Goal: Find specific page/section: Find specific page/section

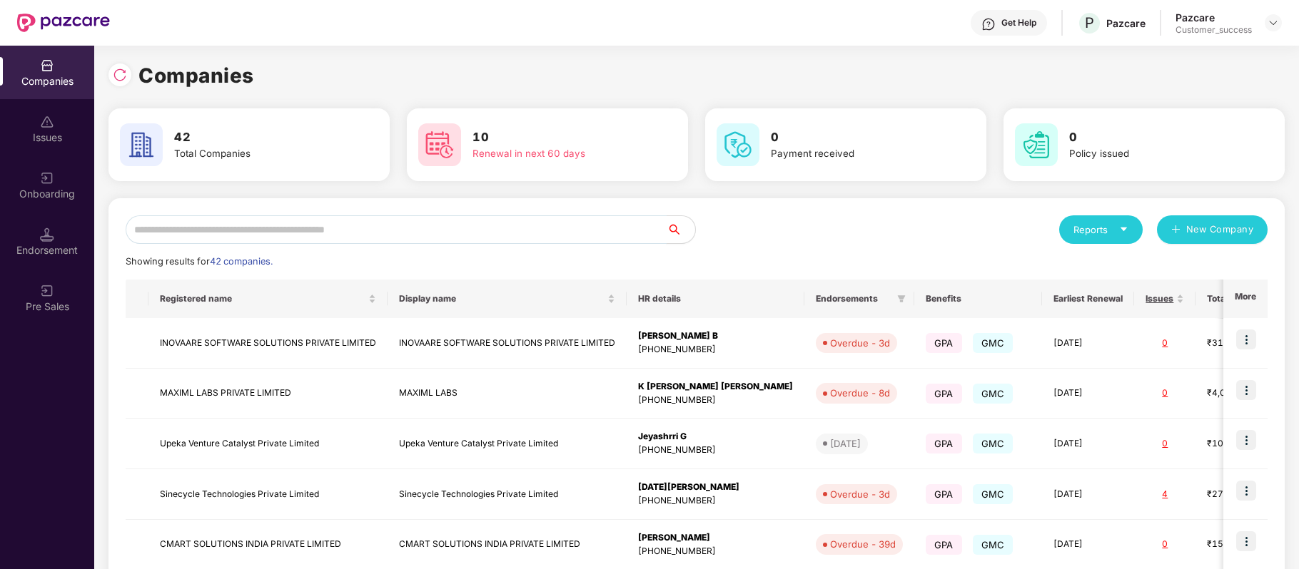
click at [417, 229] on input "text" at bounding box center [396, 229] width 541 height 29
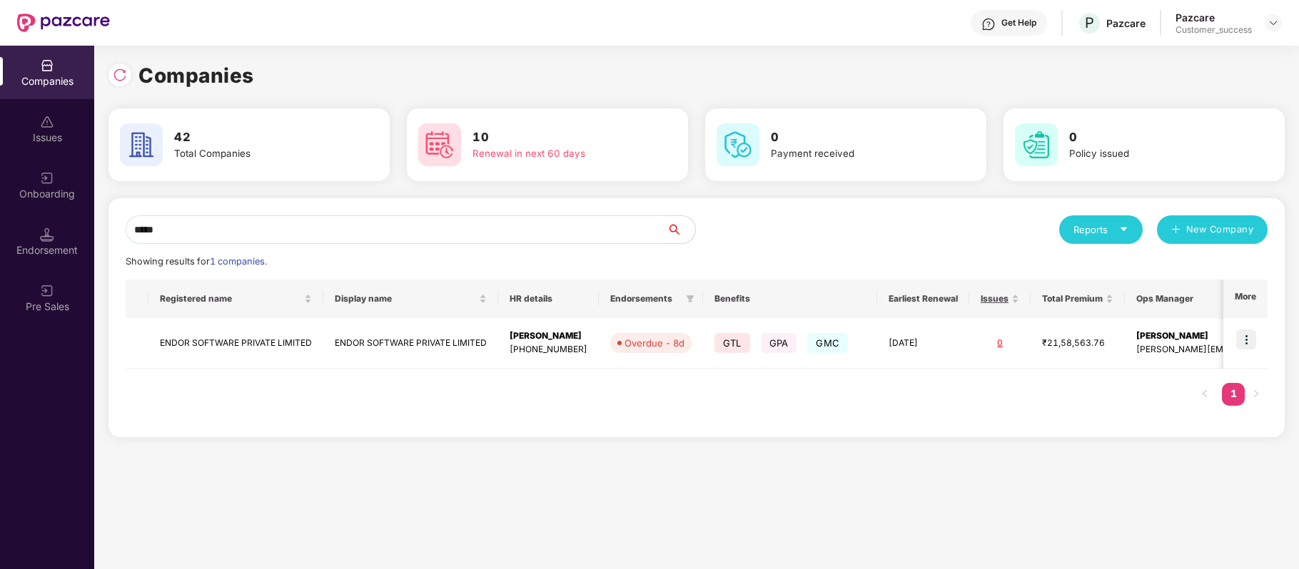
type input "*****"
click at [1247, 341] on img at bounding box center [1246, 340] width 20 height 20
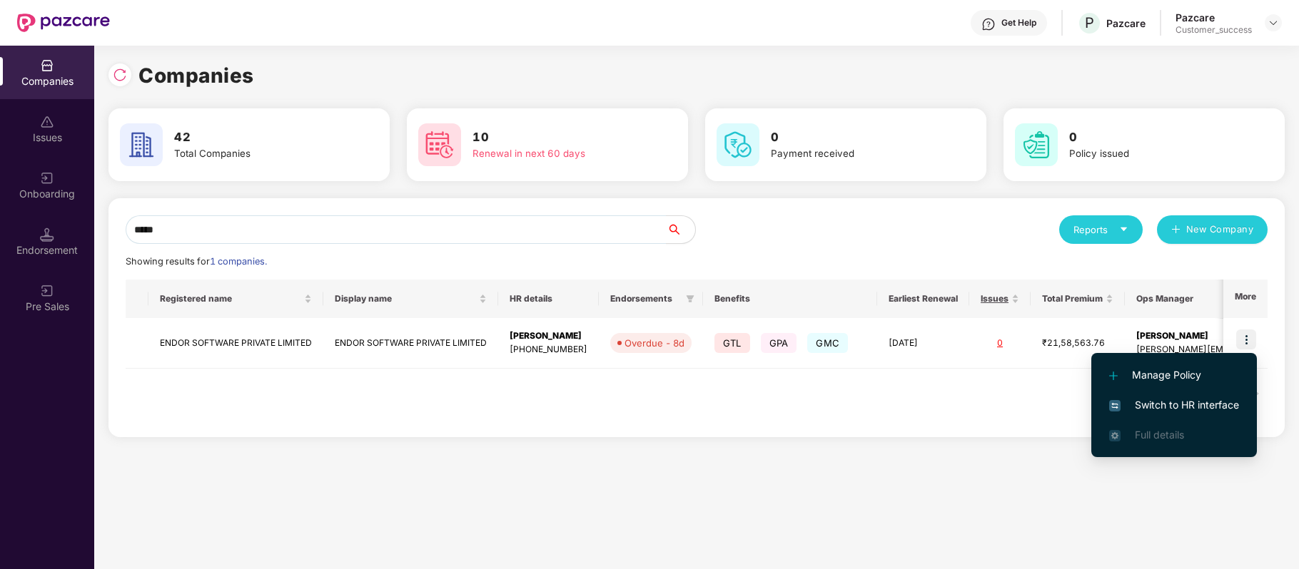
click at [1224, 404] on span "Switch to HR interface" at bounding box center [1174, 405] width 130 height 16
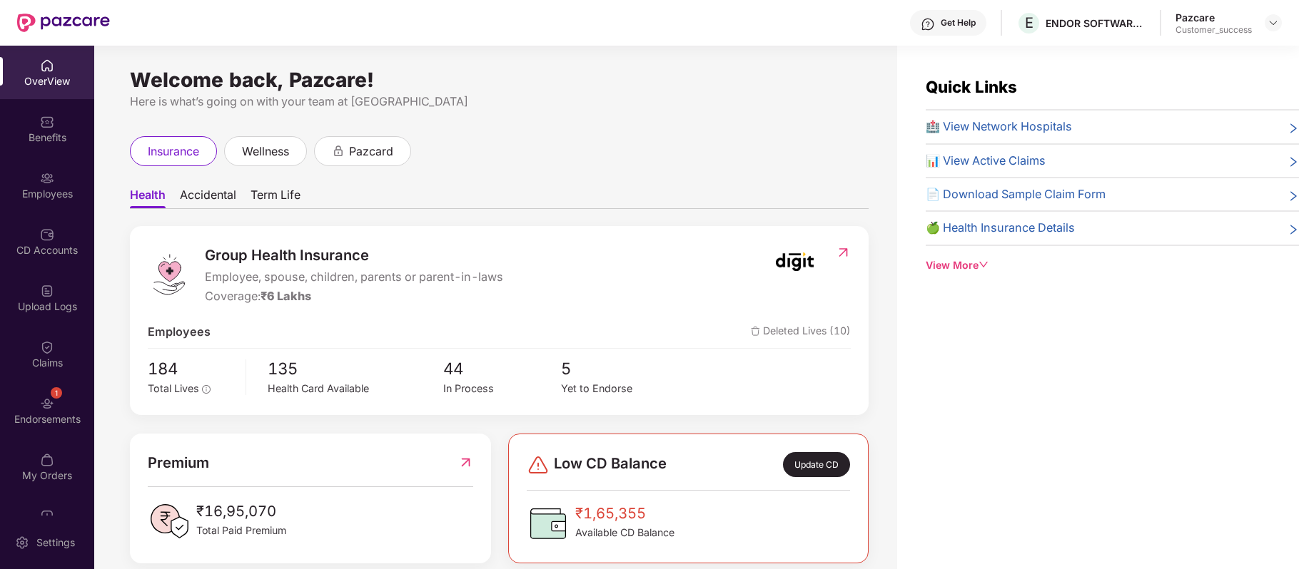
click at [44, 189] on div "Employees" at bounding box center [47, 194] width 94 height 14
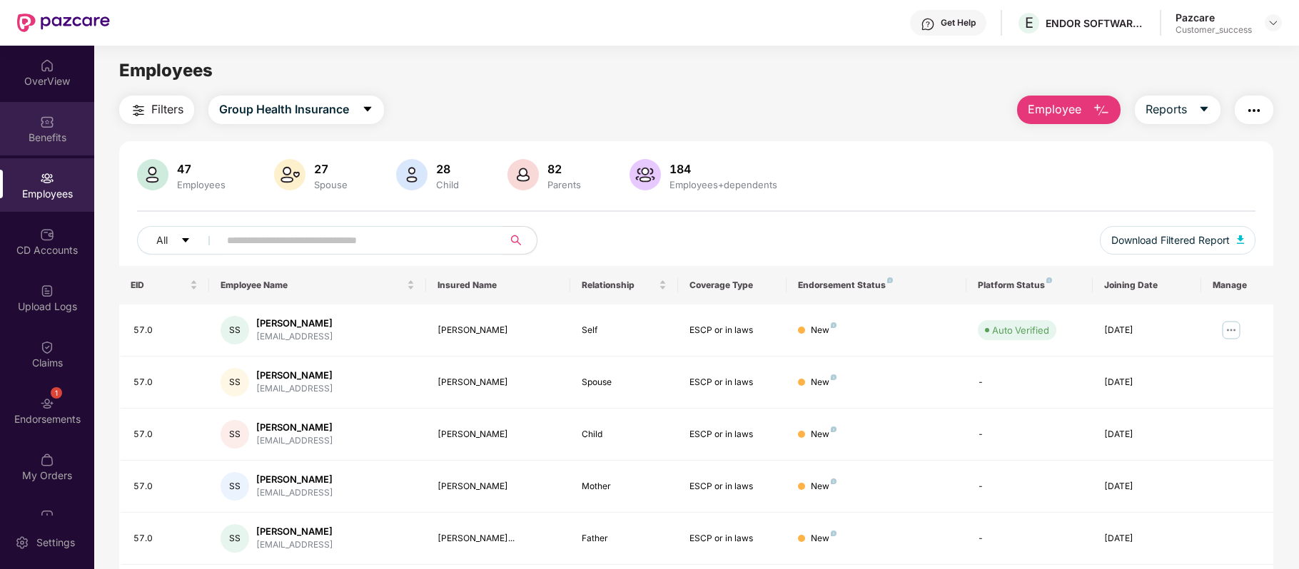
click at [40, 127] on img at bounding box center [47, 122] width 14 height 14
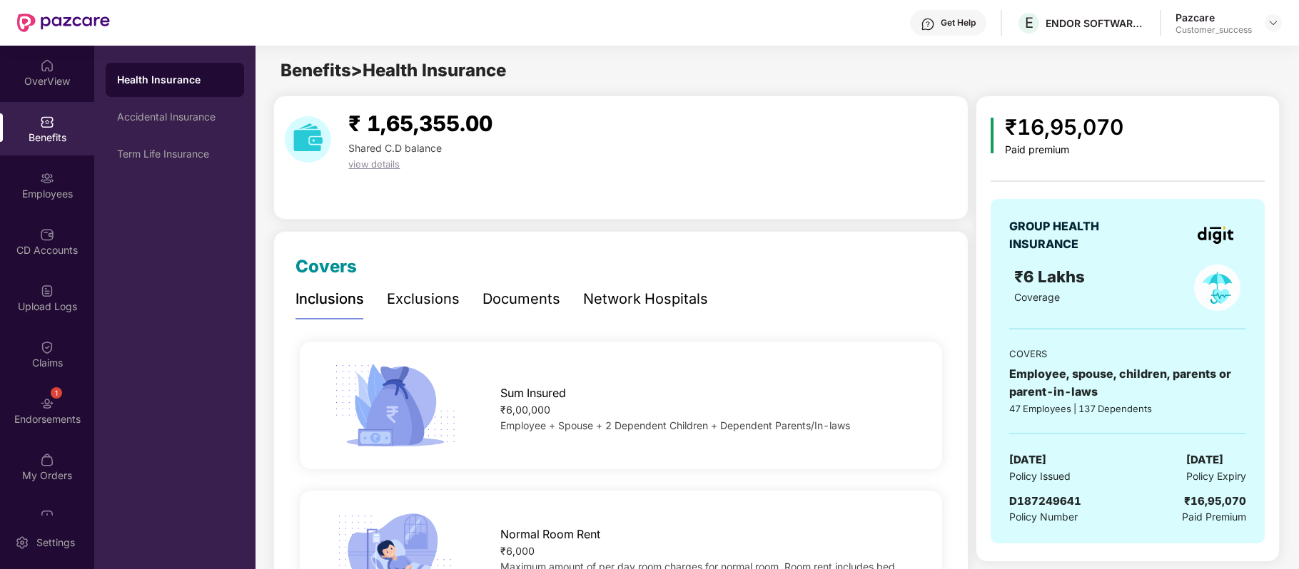
click at [646, 297] on div "Network Hospitals" at bounding box center [645, 299] width 125 height 22
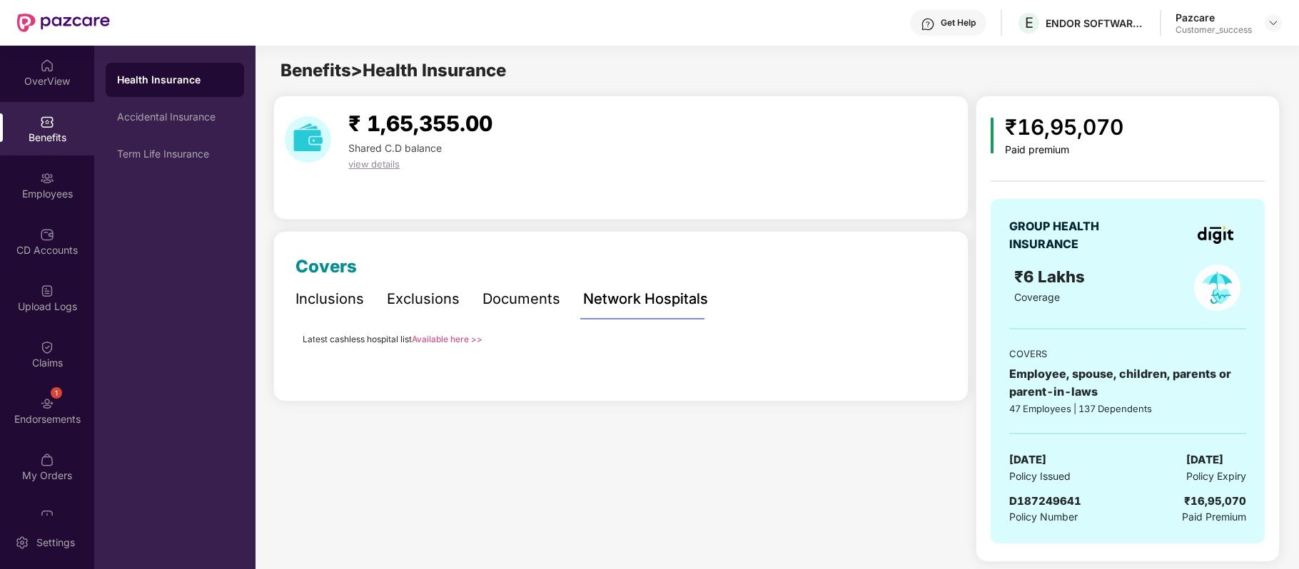
click at [468, 338] on link "Available here >>" at bounding box center [447, 339] width 71 height 11
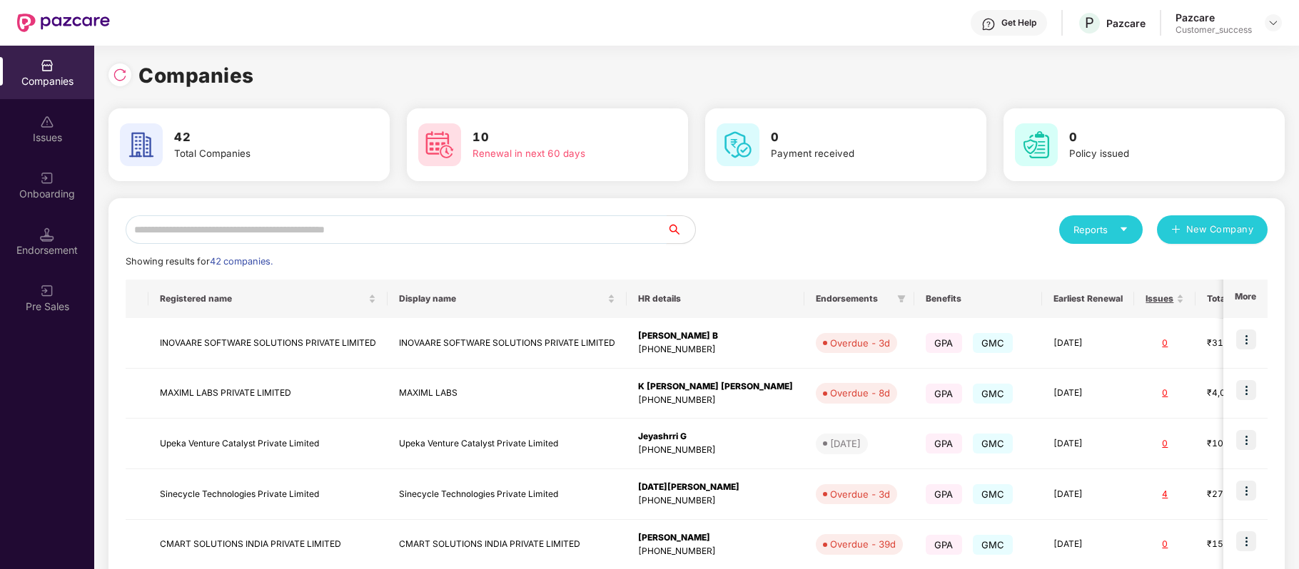
click at [325, 229] on input "text" at bounding box center [396, 229] width 541 height 29
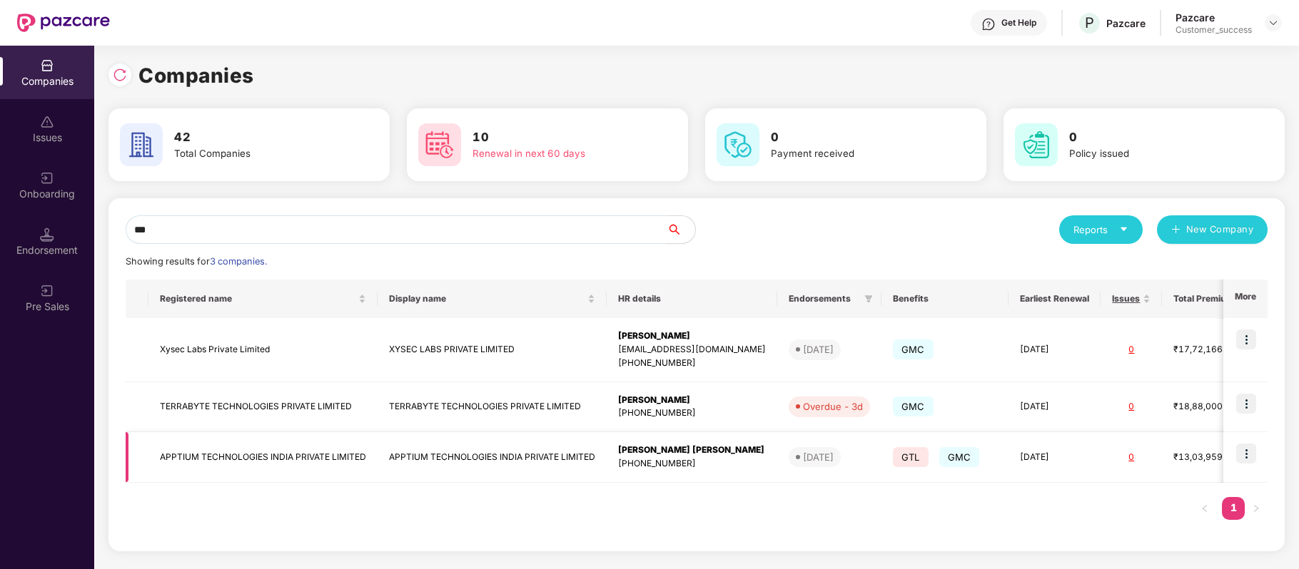
type input "***"
click at [1246, 452] on img at bounding box center [1246, 454] width 20 height 20
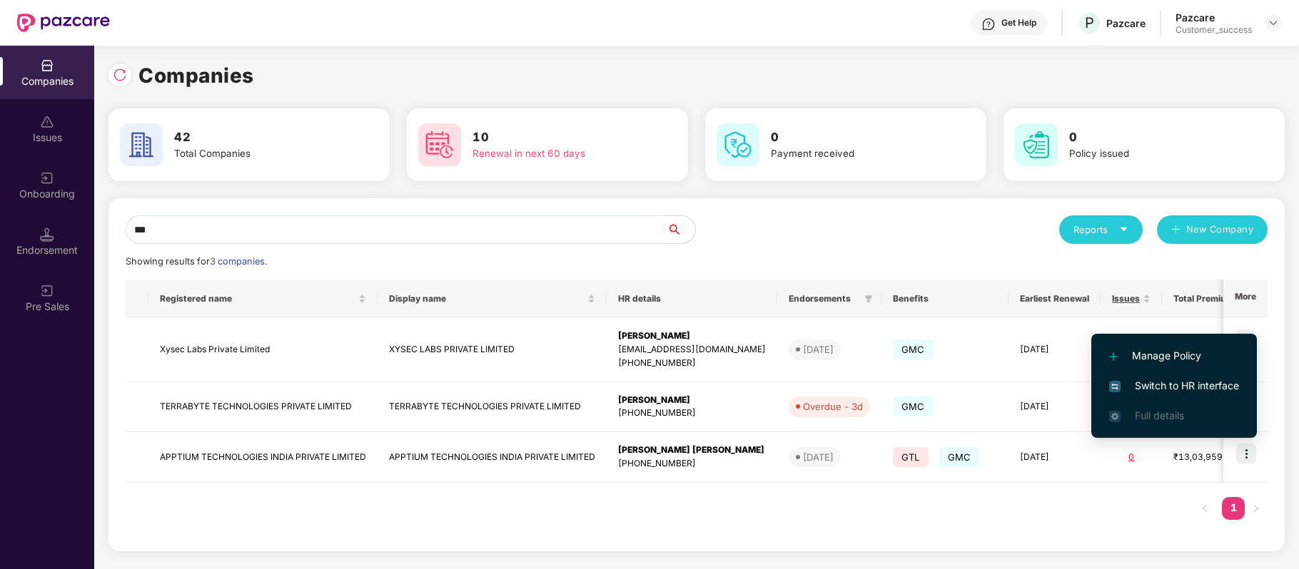
click at [1182, 386] on span "Switch to HR interface" at bounding box center [1174, 386] width 130 height 16
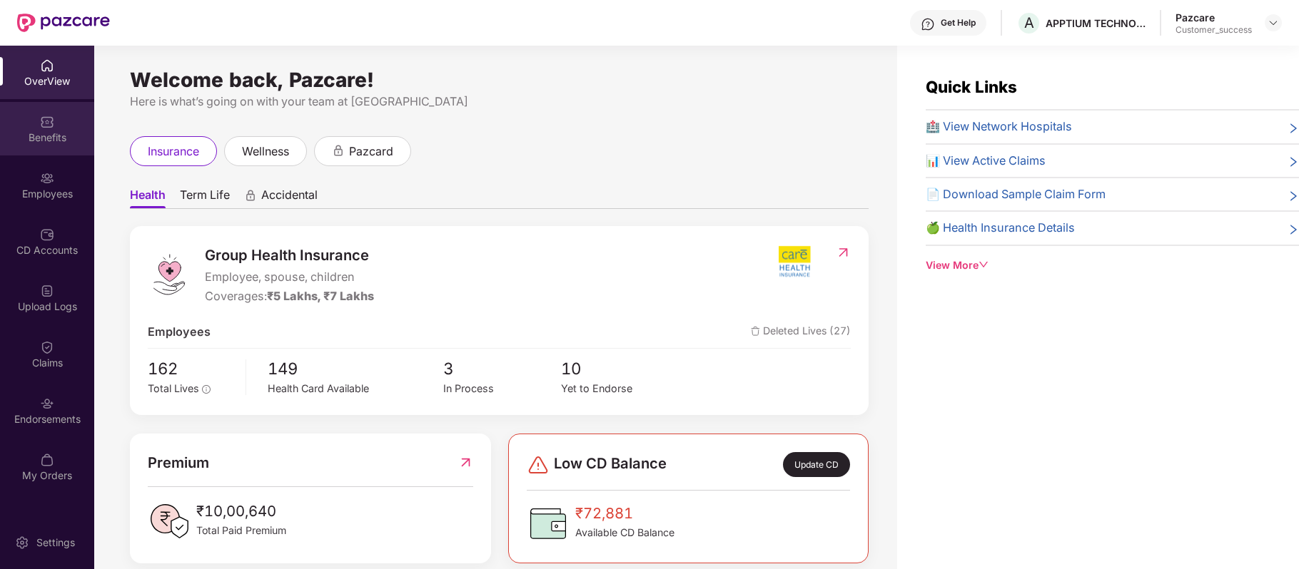
click at [57, 124] on div "Benefits" at bounding box center [47, 129] width 94 height 54
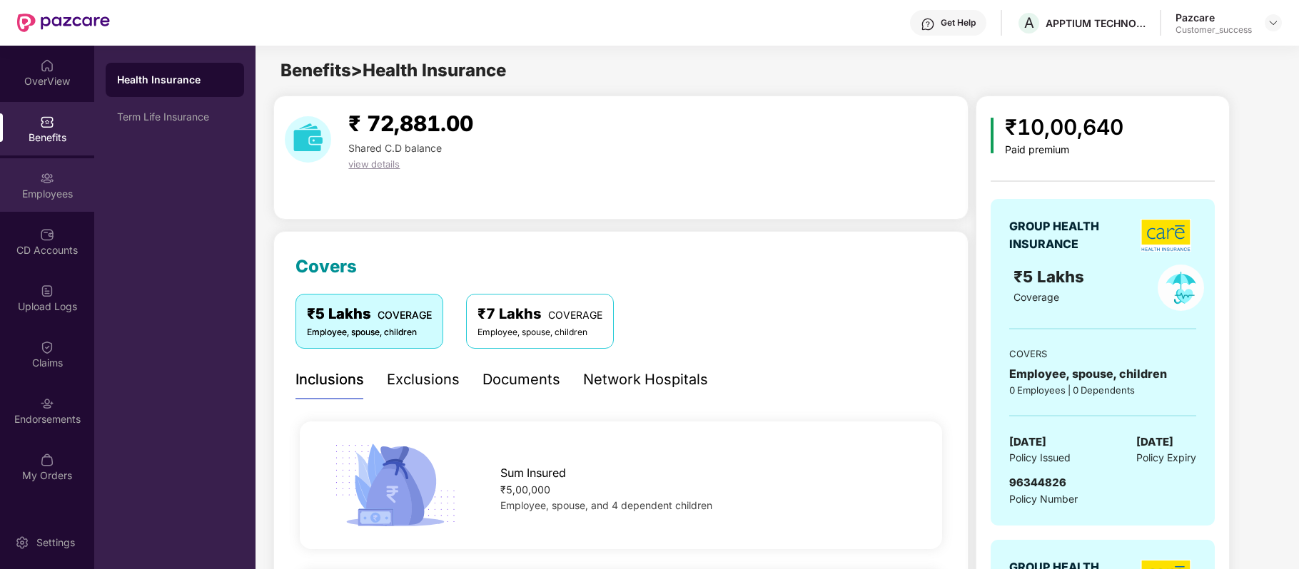
click at [51, 184] on div "Employees" at bounding box center [47, 185] width 94 height 54
